Goal: Task Accomplishment & Management: Complete application form

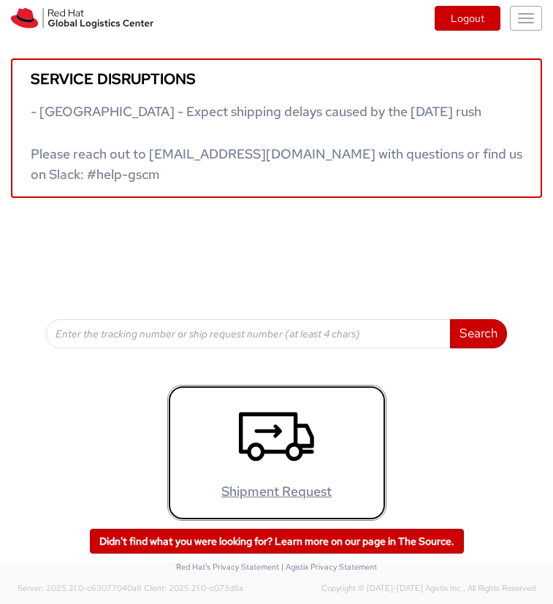
click at [264, 437] on icon at bounding box center [276, 436] width 75 height 73
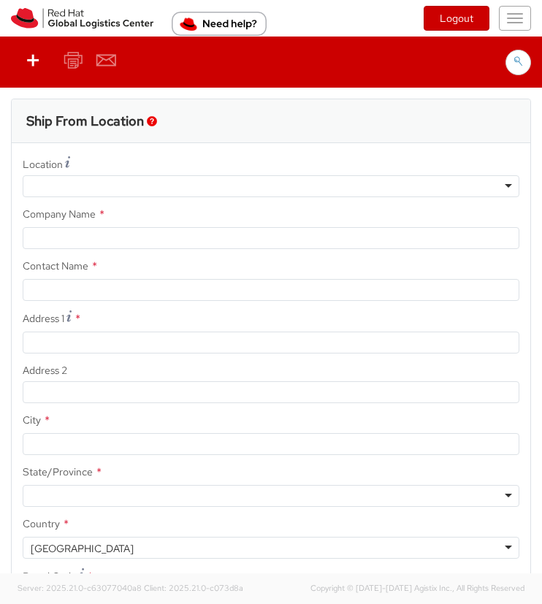
select select "850"
select select
click at [516, 21] on button "Toggle navigation" at bounding box center [515, 18] width 32 height 25
type input "Red Hat, Inc."
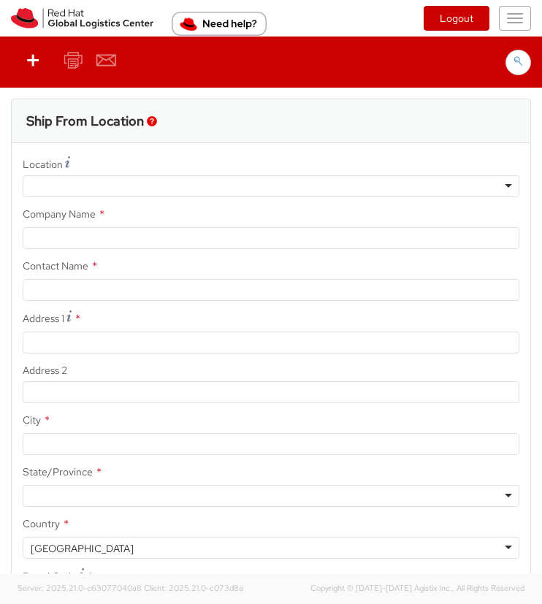
type input "[PERSON_NAME]"
type input "100 East Davie Street"
type input "RALEIGH"
type input "27601"
type input "919-754-4950"
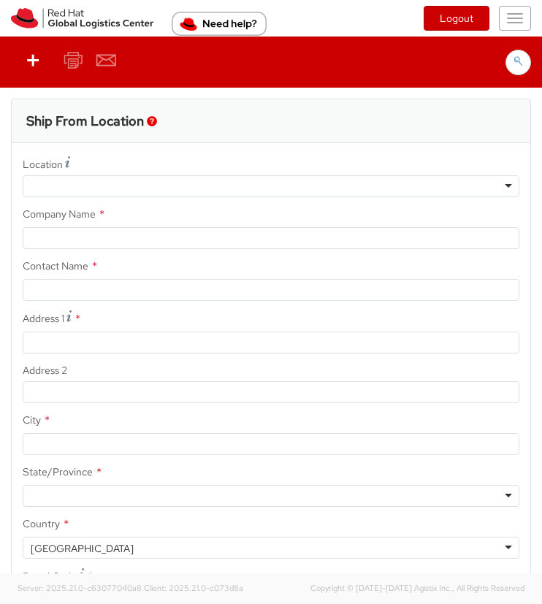
type input "tdebo@redhat.com"
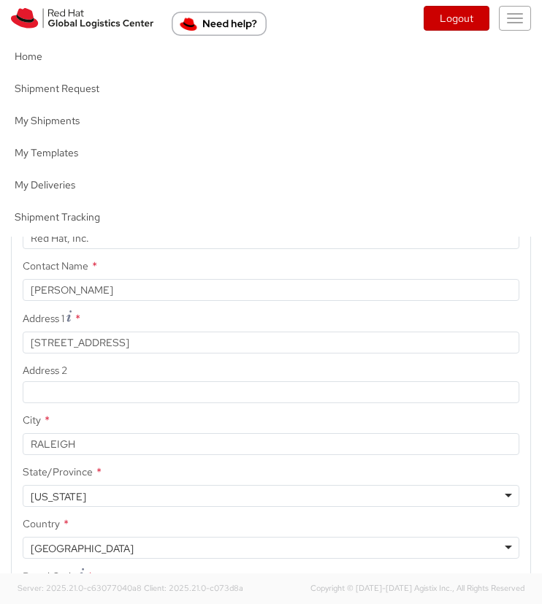
click at [516, 16] on button "Toggle navigation" at bounding box center [515, 18] width 32 height 25
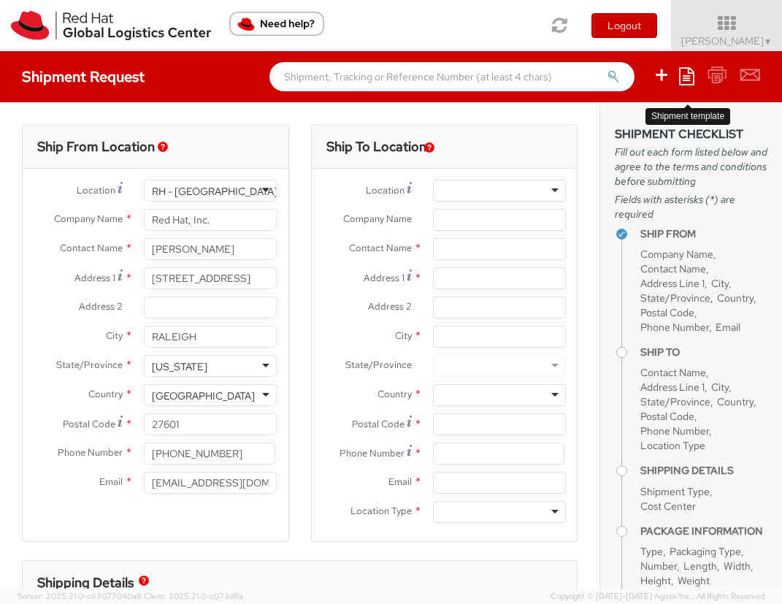
click at [552, 74] on icon at bounding box center [686, 76] width 15 height 18
click at [552, 121] on link "Create from template" at bounding box center [630, 121] width 128 height 19
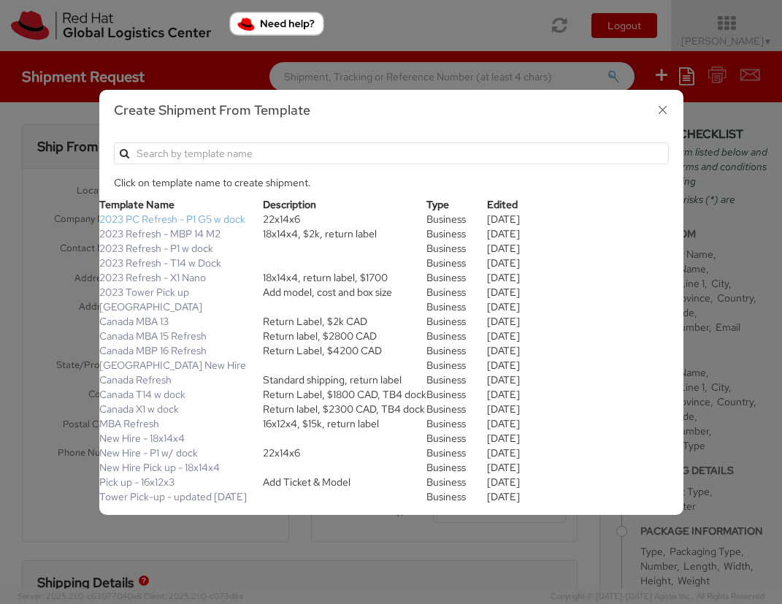
click at [148, 221] on link "2023 PC Refresh - P1 G5 w dock" at bounding box center [172, 218] width 146 height 13
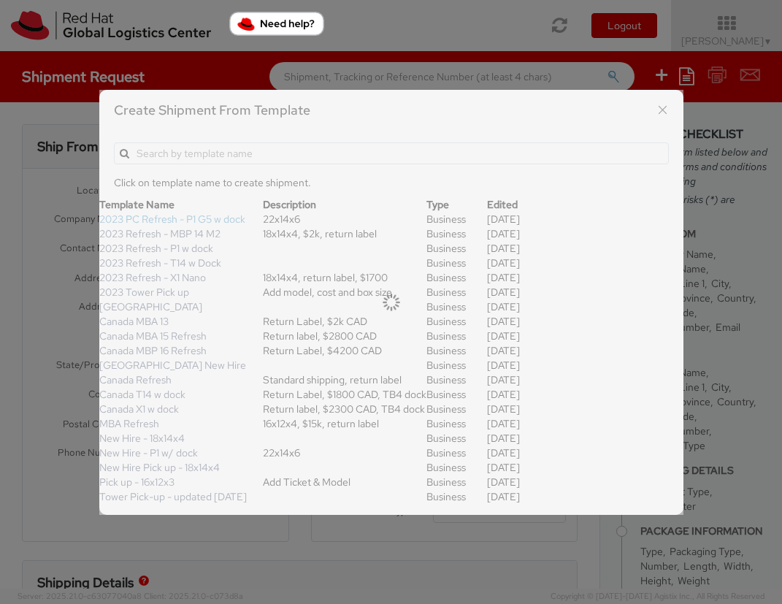
checkbox input "true"
type textarea "Refresh. Standard shipping. Thank you!"
type input "*RPCI*"
select select "DOC_STATION"
type input "1"
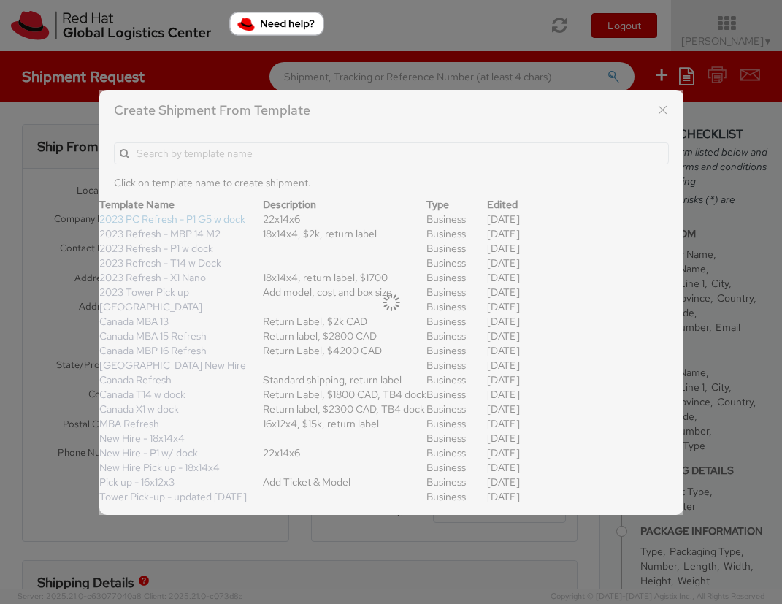
type input "22"
type input "14"
type input "6"
type input "8"
type input "Lenovo P1 Gen 5"
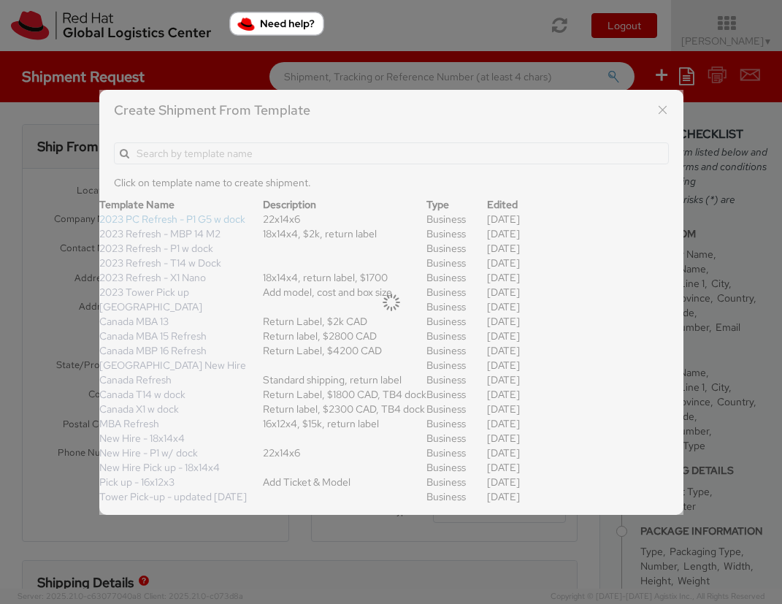
select select "LAPTOP"
type input "2,000.00"
select select "DOC_STATION"
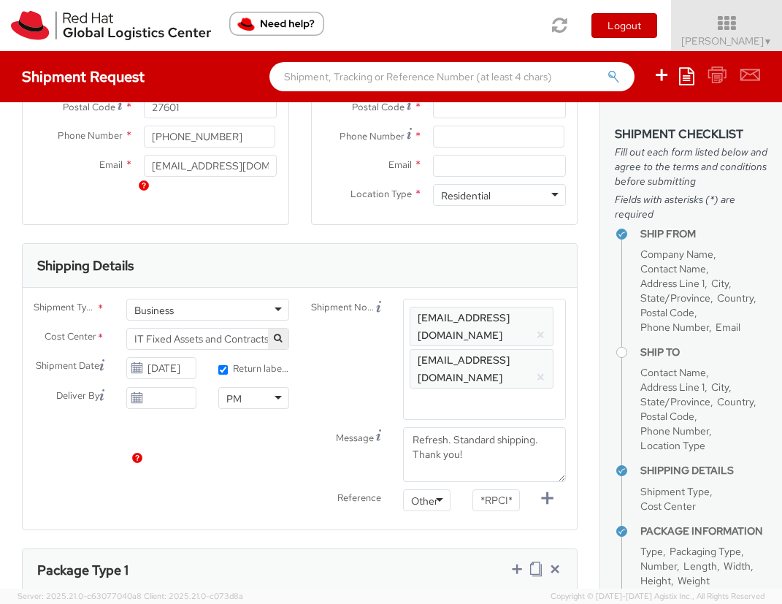
scroll to position [461, 0]
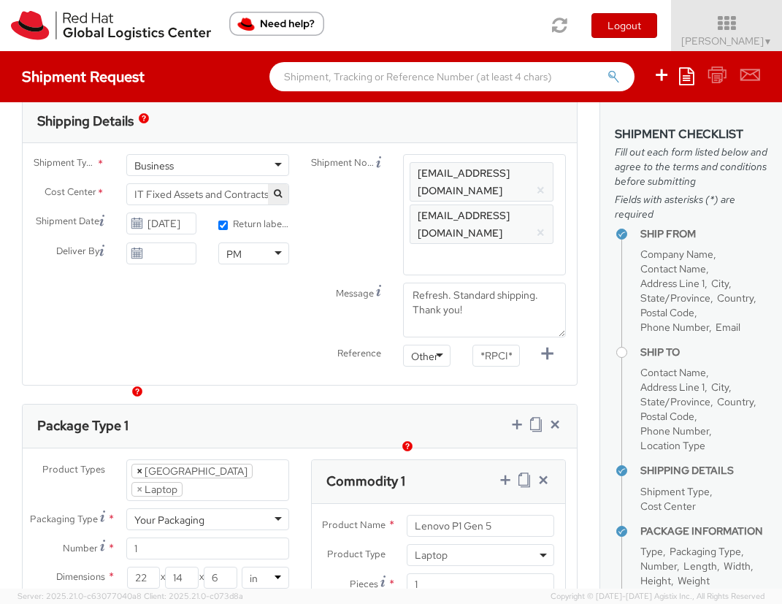
click at [138, 464] on span "×" at bounding box center [140, 470] width 6 height 13
select select "LAPTOP"
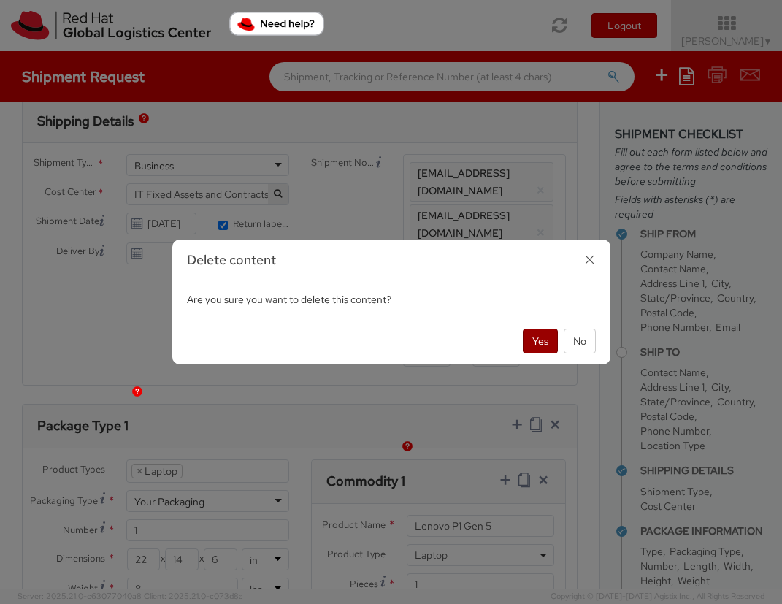
click at [534, 333] on button "Yes" at bounding box center [540, 341] width 35 height 25
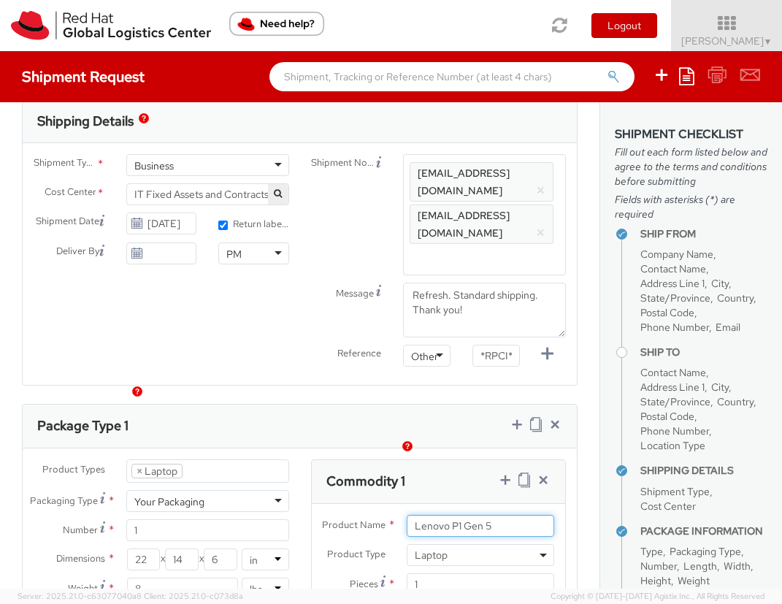
click at [494, 515] on input "Lenovo P1 Gen 5" at bounding box center [480, 526] width 147 height 22
type input "Lenovo P1"
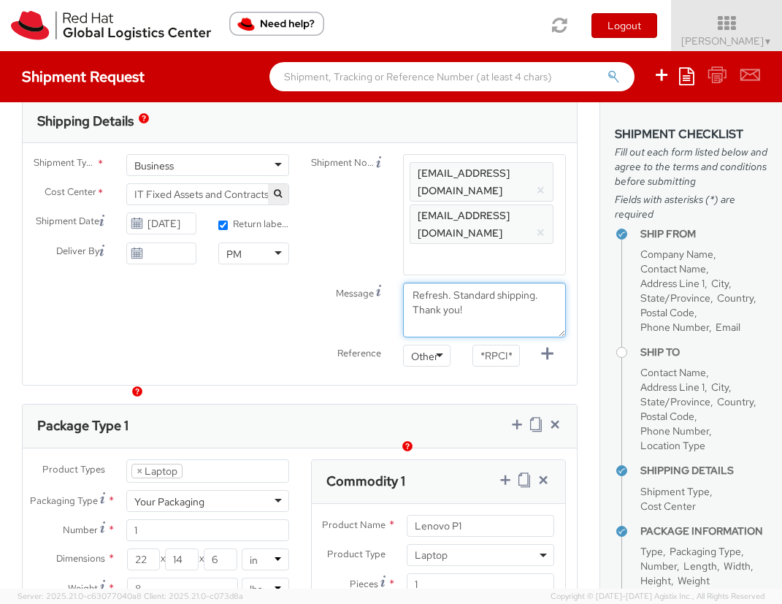
drag, startPoint x: 529, startPoint y: 261, endPoint x: 388, endPoint y: 266, distance: 141.0
click at [392, 283] on div "Refresh. Standard shipping. Thank you!" at bounding box center [484, 310] width 185 height 55
type textarea "Urgent refresh, overnight shipping please. Thank you!"
click at [536, 224] on button "×" at bounding box center [540, 233] width 9 height 18
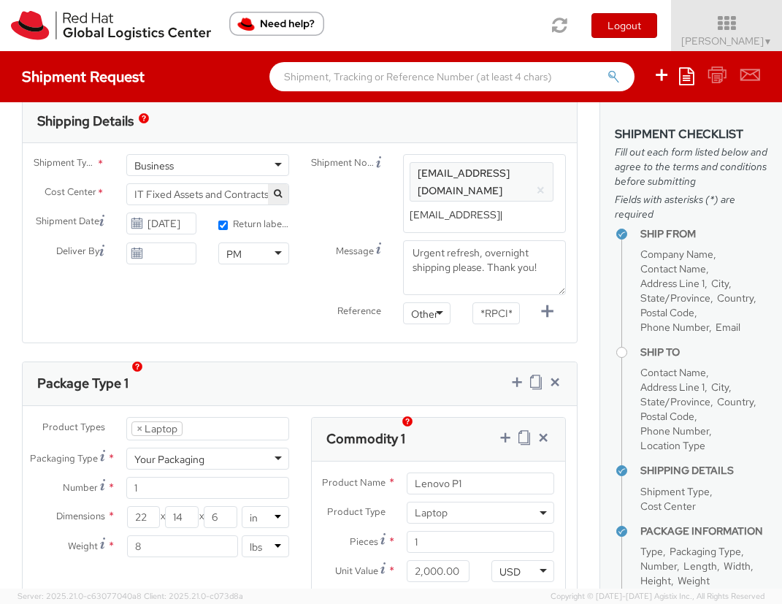
type input "pgarah@redhat.com"
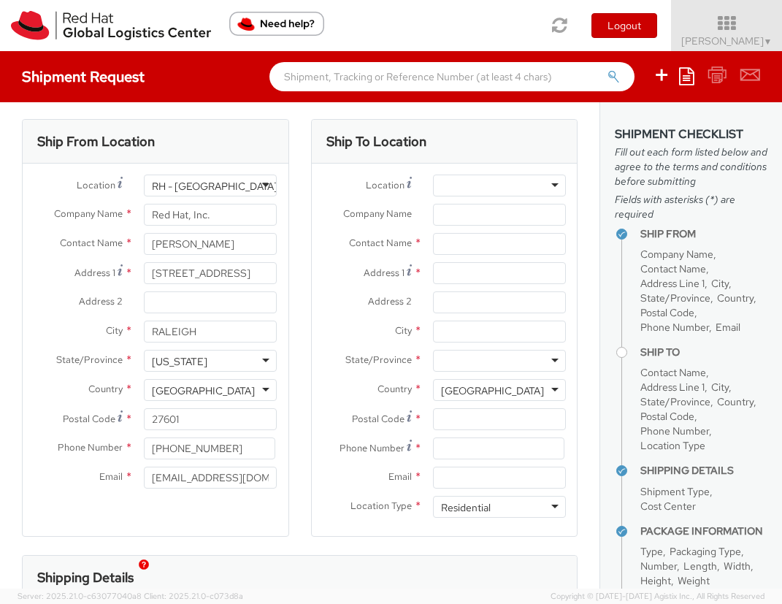
scroll to position [0, 0]
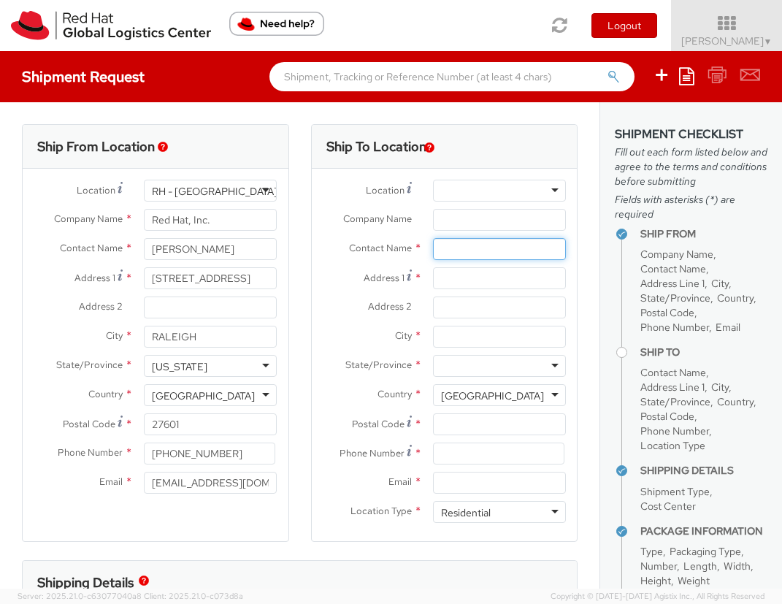
click at [492, 250] on input "text" at bounding box center [499, 249] width 133 height 22
paste input "Richard Megginson"
type input "Richard Megginson"
click at [441, 282] on input "Address 1 *" at bounding box center [499, 278] width 133 height 22
paste input "10811 San Bernardino Dr NE"
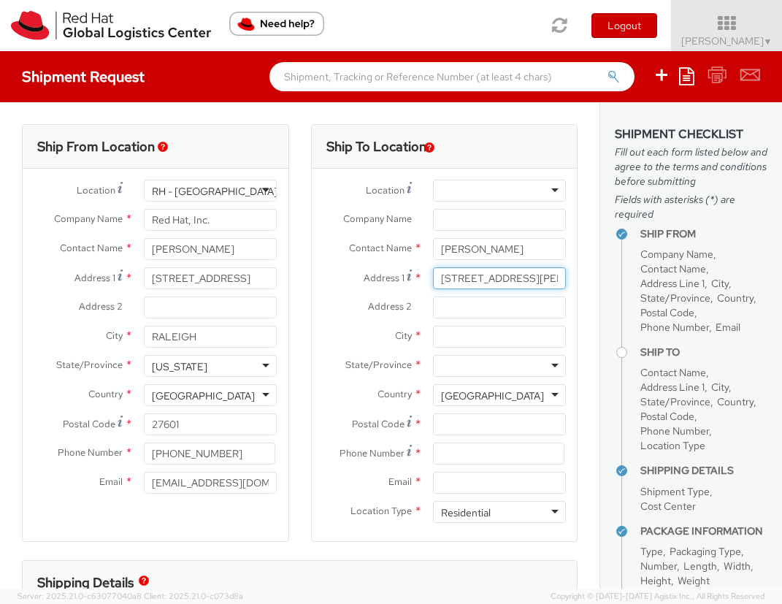
scroll to position [0, 10]
type input "10811 San Bernardino Dr NE"
click at [446, 336] on input "City *" at bounding box center [499, 337] width 133 height 22
paste input "Albuquerque"
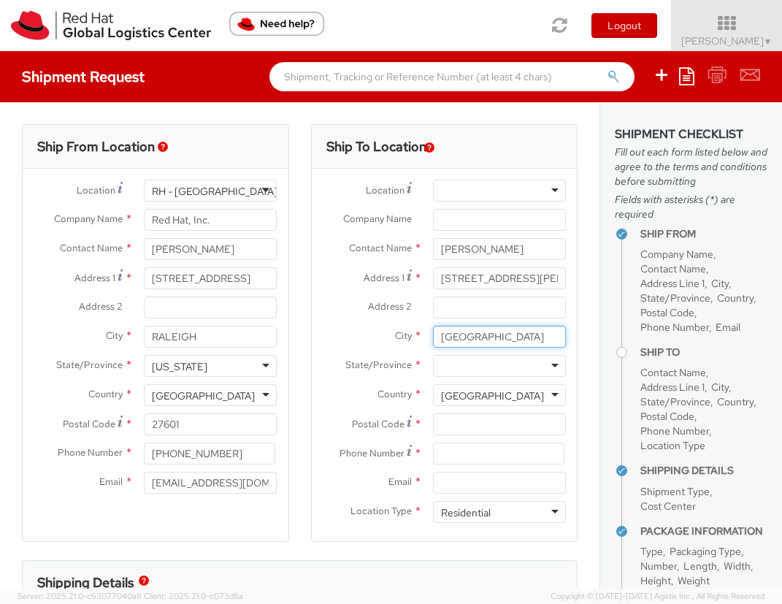
type input "Albuquerque"
click at [465, 364] on div at bounding box center [499, 366] width 133 height 22
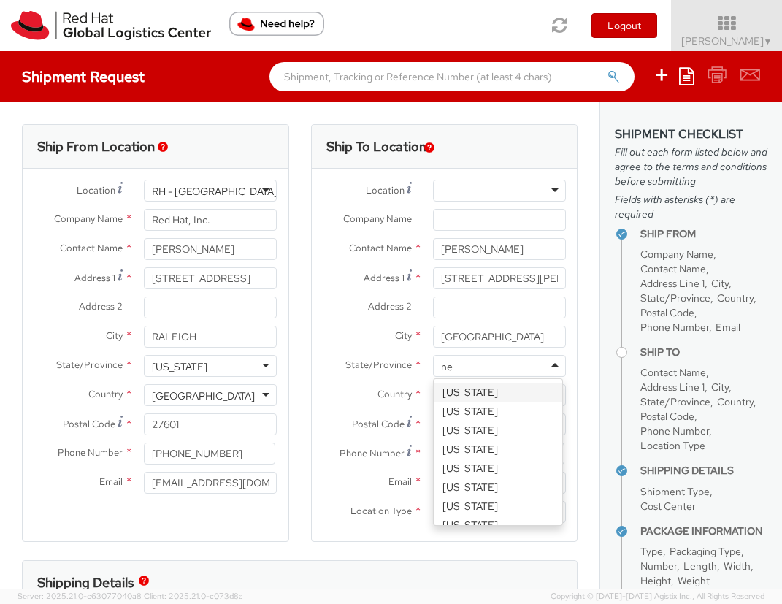
type input "new"
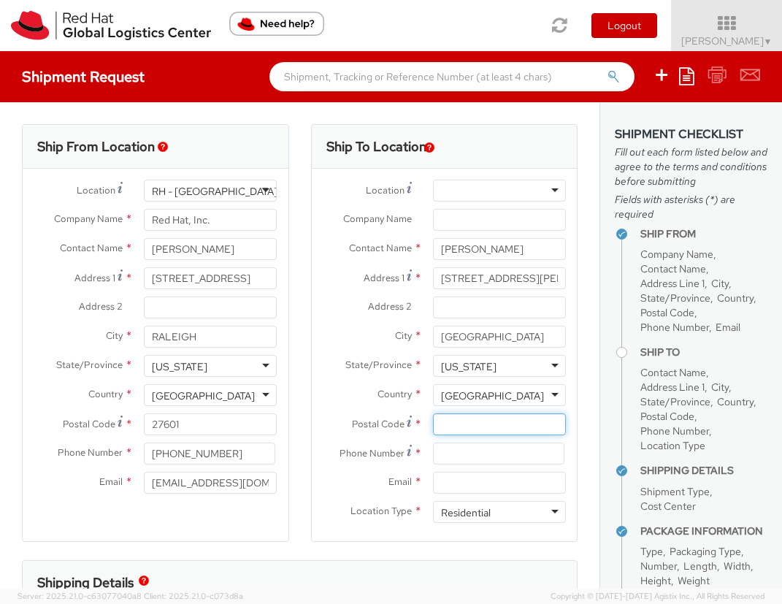
click at [460, 419] on input "Postal Code *" at bounding box center [499, 424] width 133 height 22
paste input "87122"
type input "87122"
click at [462, 455] on input at bounding box center [498, 453] width 131 height 22
paste input "15059804493"
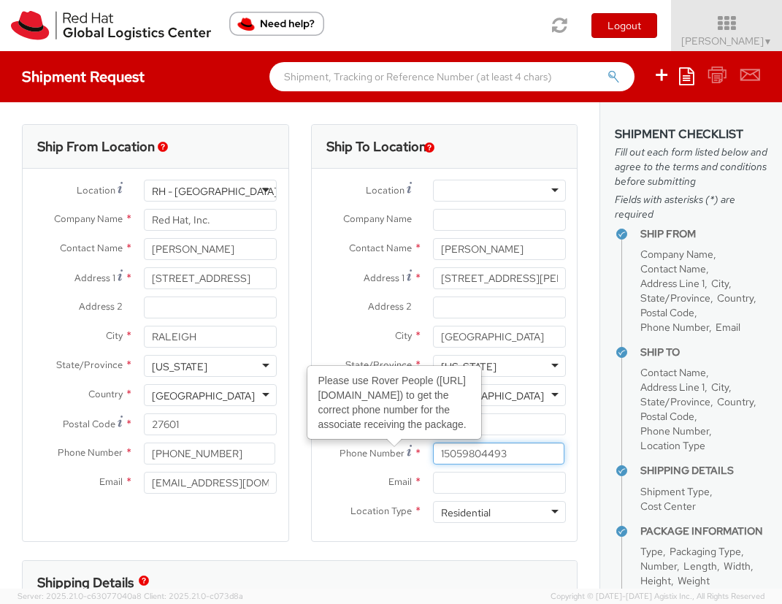
type input "15059804493"
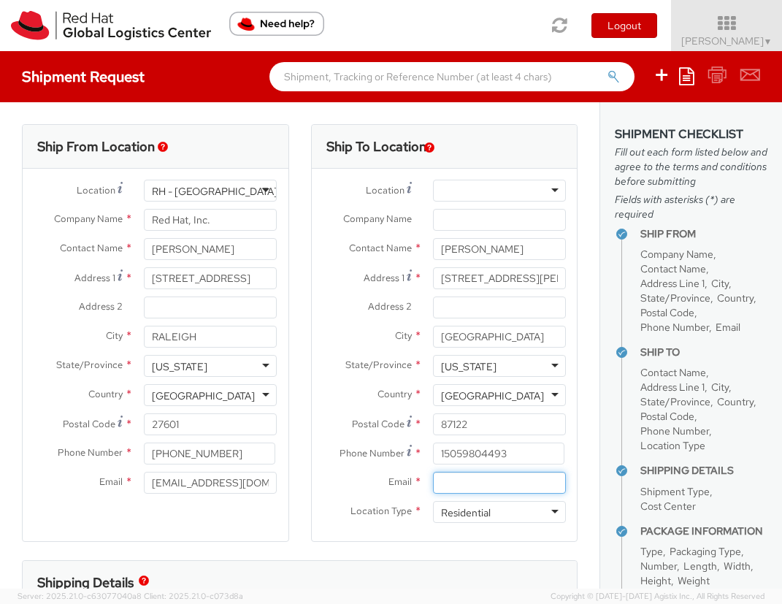
click at [456, 482] on input "Email *" at bounding box center [499, 483] width 133 height 22
paste input "15059804493"
type input "1"
paste input "rmeggins@redhat.com"
type input "rmeggins@redhat.com"
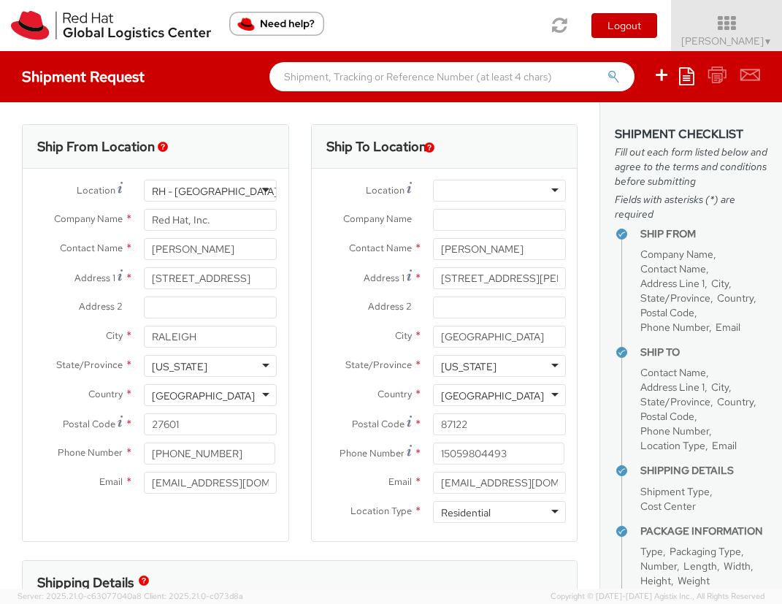
click at [348, 464] on div "Phone Number * 15059804493" at bounding box center [445, 456] width 266 height 29
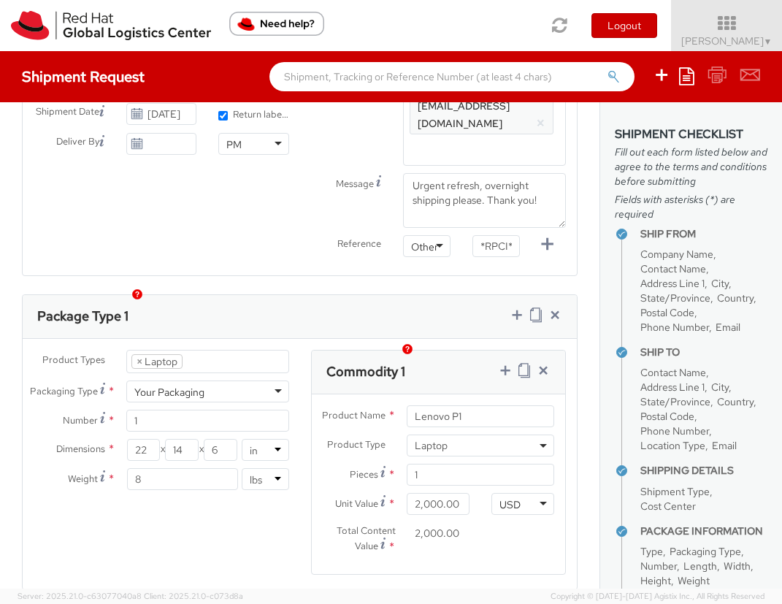
scroll to position [589, 0]
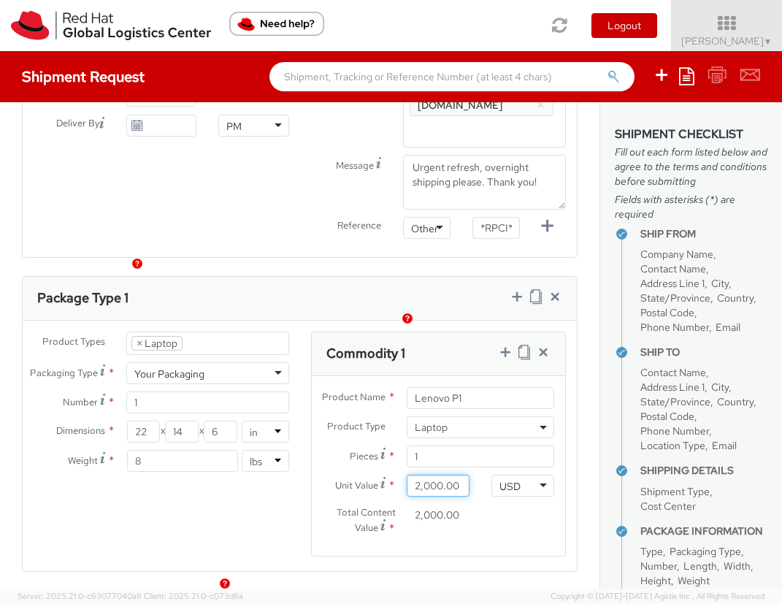
click at [422, 475] on input "2,000.00" at bounding box center [438, 486] width 63 height 22
type input "200.00"
type input "2,005.00"
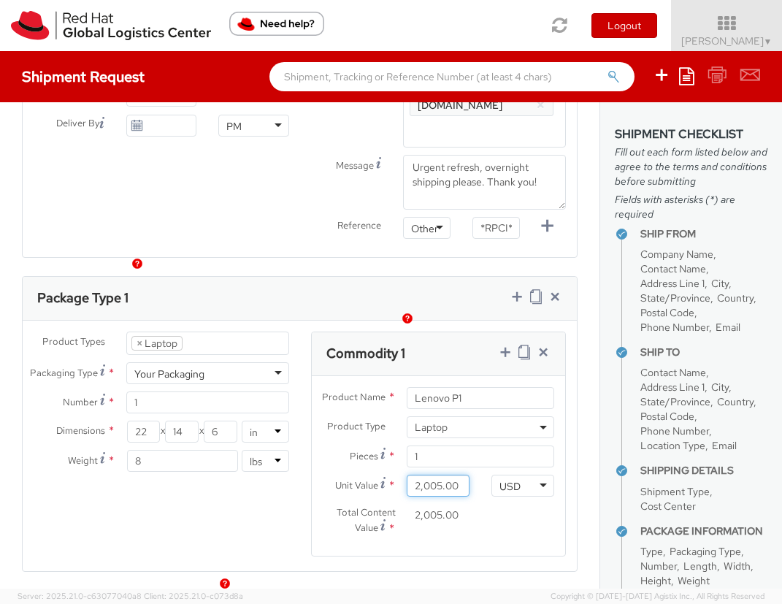
type input "200.00"
type input "20.00"
type input "2.00"
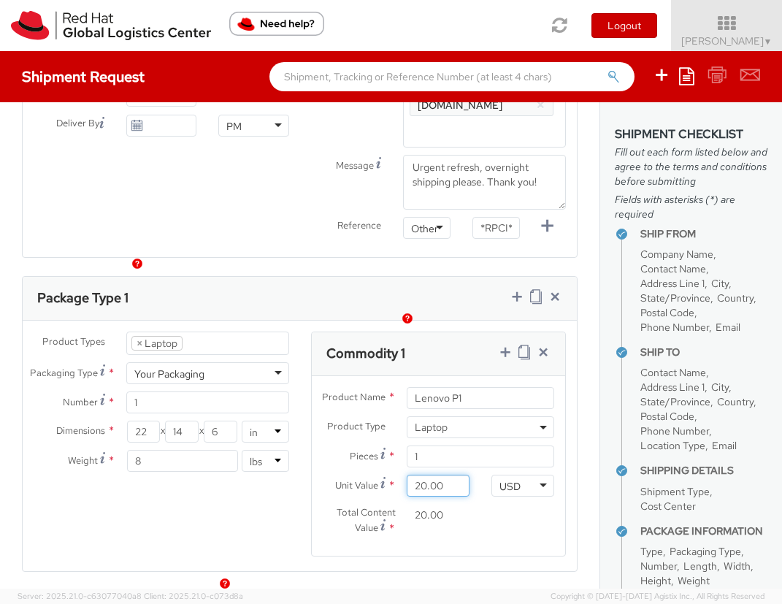
type input "2.00"
type input "25.00"
type input "250.00"
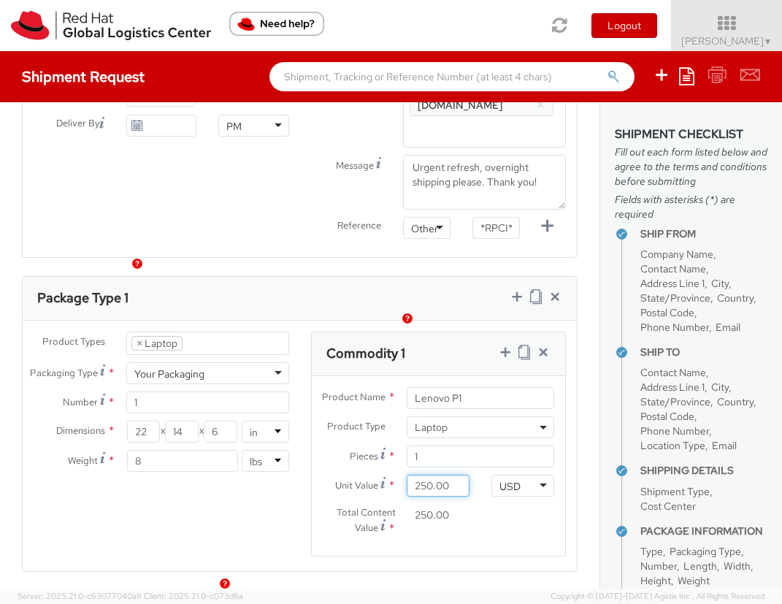
type input "2,500.00"
click at [275, 533] on div "Product Types * Documents Docking Station Laptop Monitor Other Hardware Server …" at bounding box center [300, 452] width 554 height 243
click at [475, 217] on input "*RPCI*" at bounding box center [495, 228] width 47 height 22
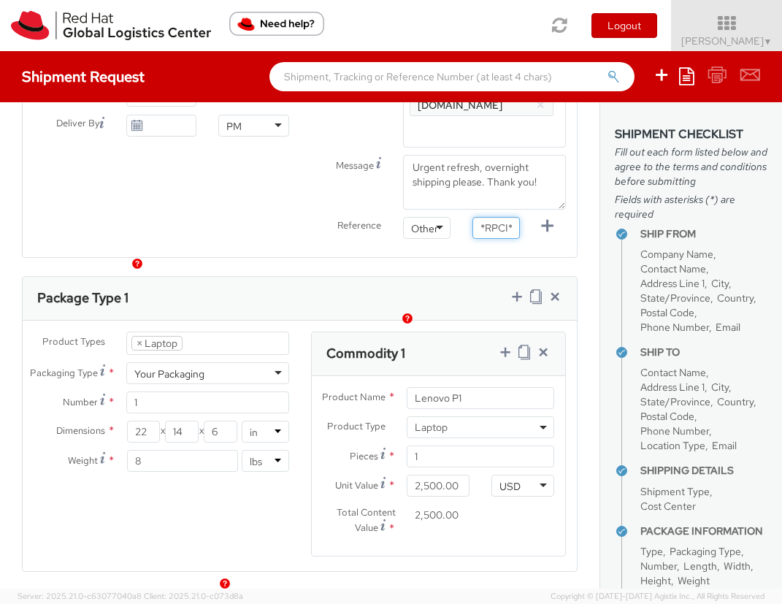
click at [475, 217] on input "*RPCI*" at bounding box center [495, 228] width 47 height 22
paste input "RPCI0082342"
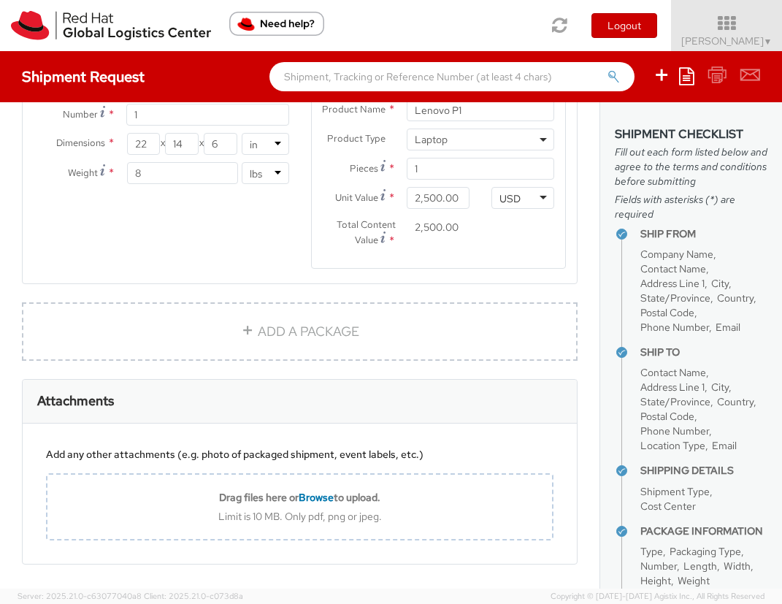
scroll to position [894, 0]
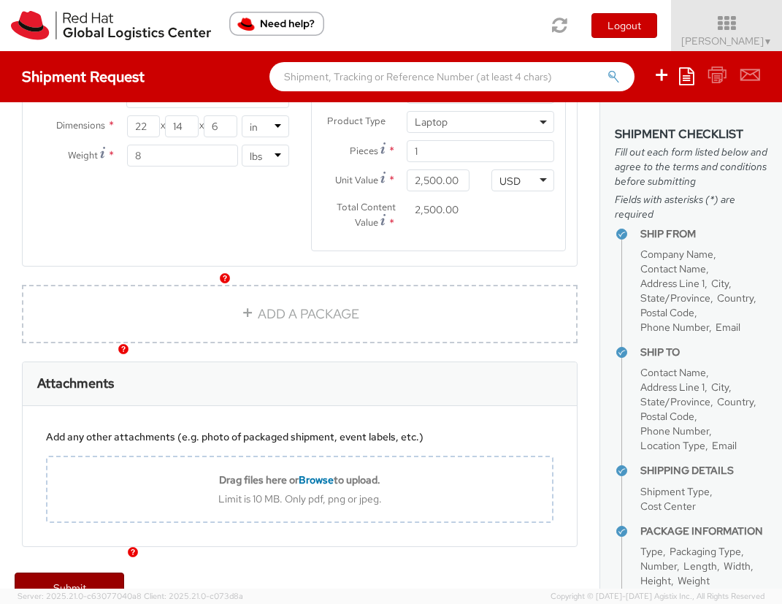
type input "RPCI0082342"
click at [72, 572] on link "Submit" at bounding box center [70, 586] width 110 height 29
type input "Richard Megginson"
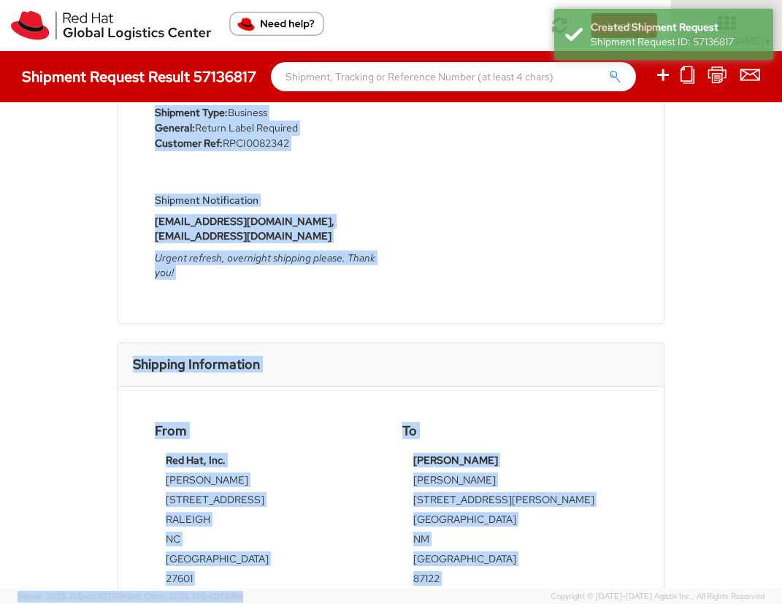
scroll to position [577, 0]
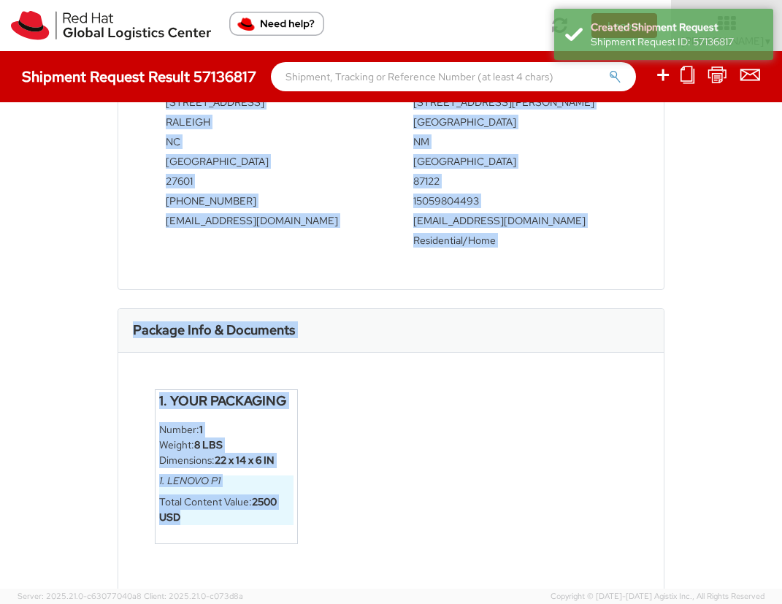
drag, startPoint x: 115, startPoint y: 153, endPoint x: 319, endPoint y: 514, distance: 414.2
copy div "Shipment 57136817 Request Information Request Details Shipment Type: Business G…"
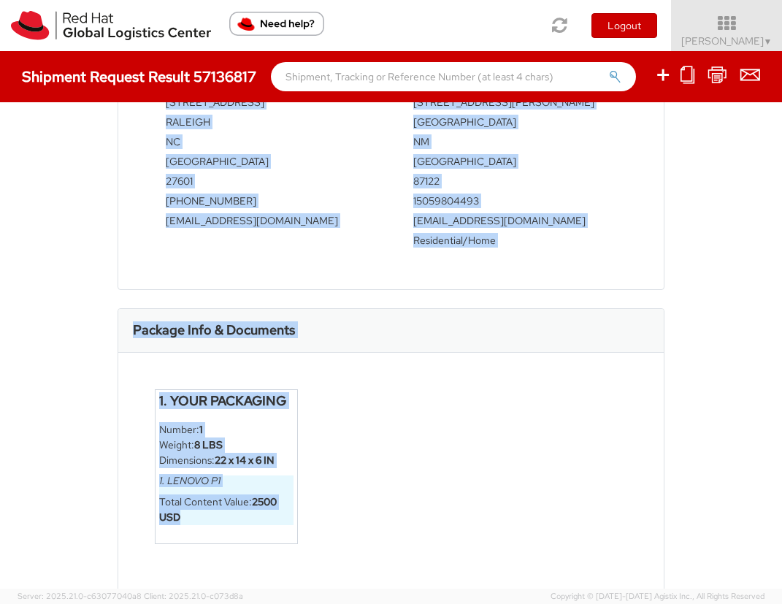
scroll to position [0, 0]
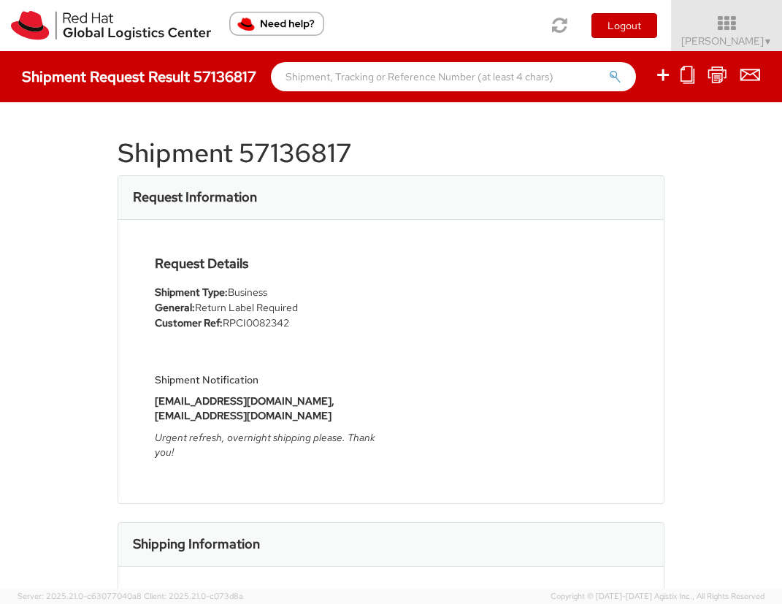
click at [283, 157] on h1 "Shipment 57136817" at bounding box center [392, 153] width 548 height 29
click at [277, 154] on h1 "Shipment 57136817" at bounding box center [392, 153] width 548 height 29
copy h1 "57136817"
